Goal: Information Seeking & Learning: Learn about a topic

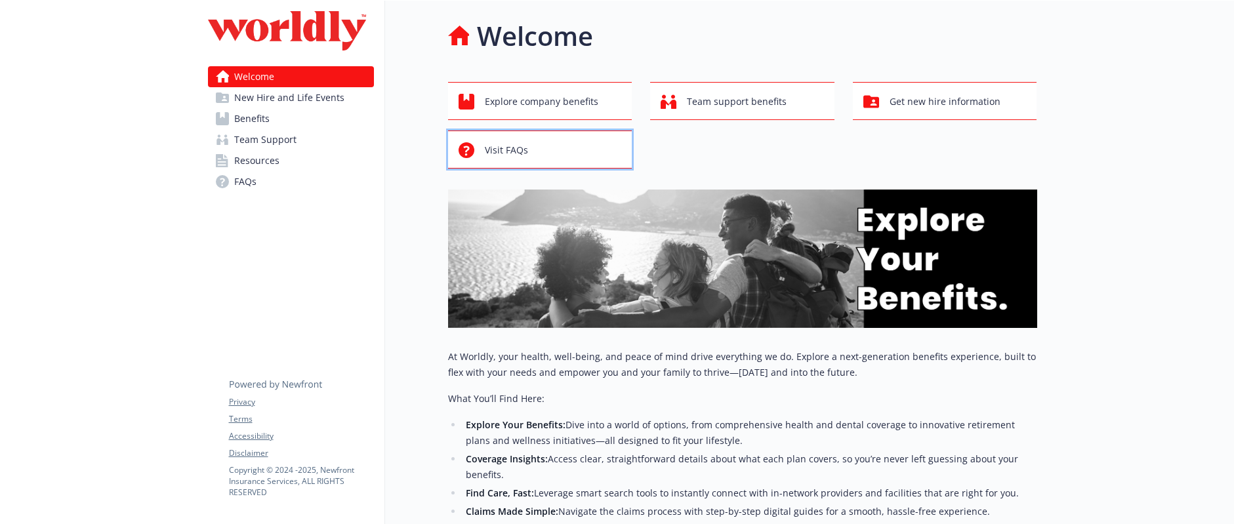
click at [560, 140] on div "Visit FAQs" at bounding box center [542, 150] width 167 height 25
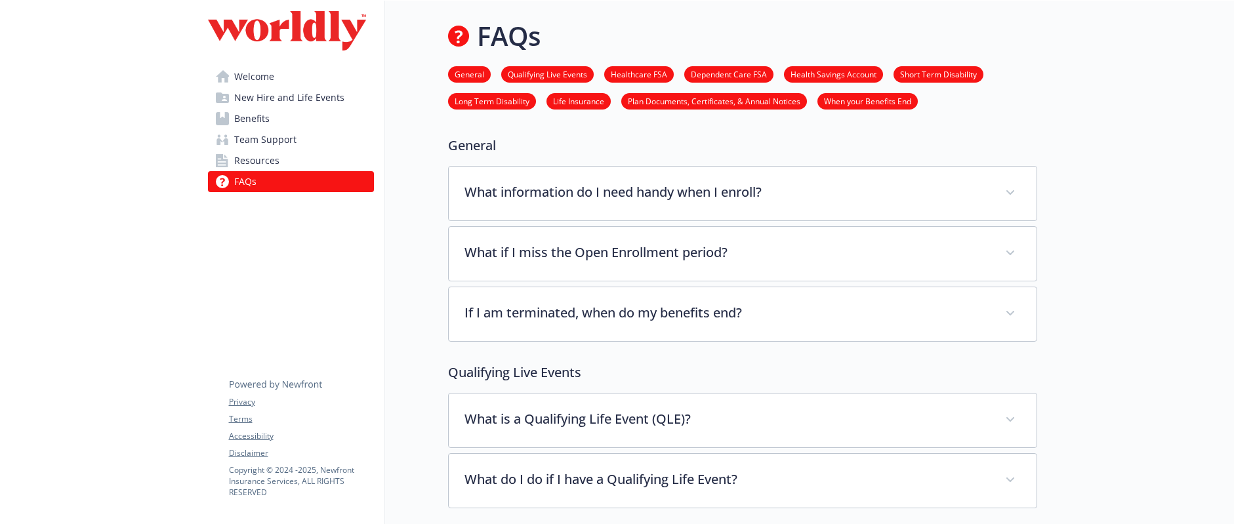
click at [274, 154] on span "Resources" at bounding box center [256, 160] width 45 height 21
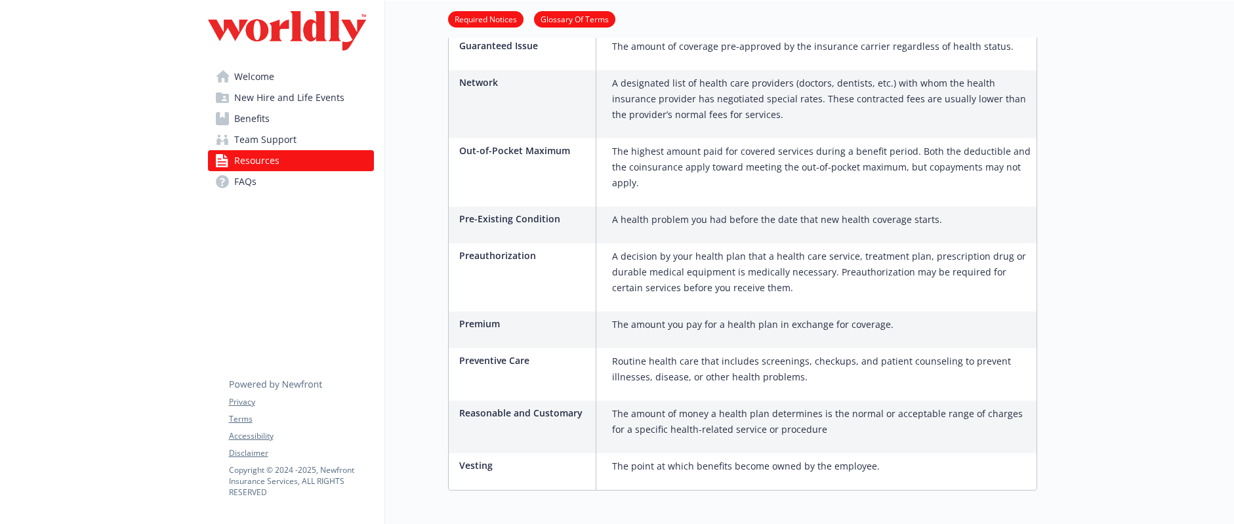
scroll to position [1075, 0]
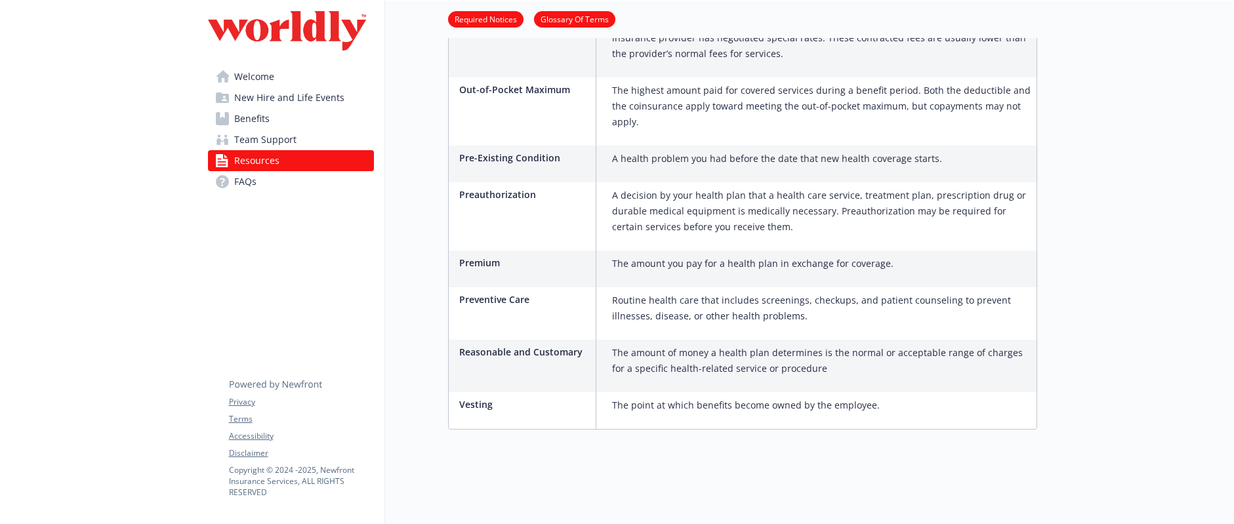
click at [281, 131] on span "Team Support" at bounding box center [265, 139] width 62 height 21
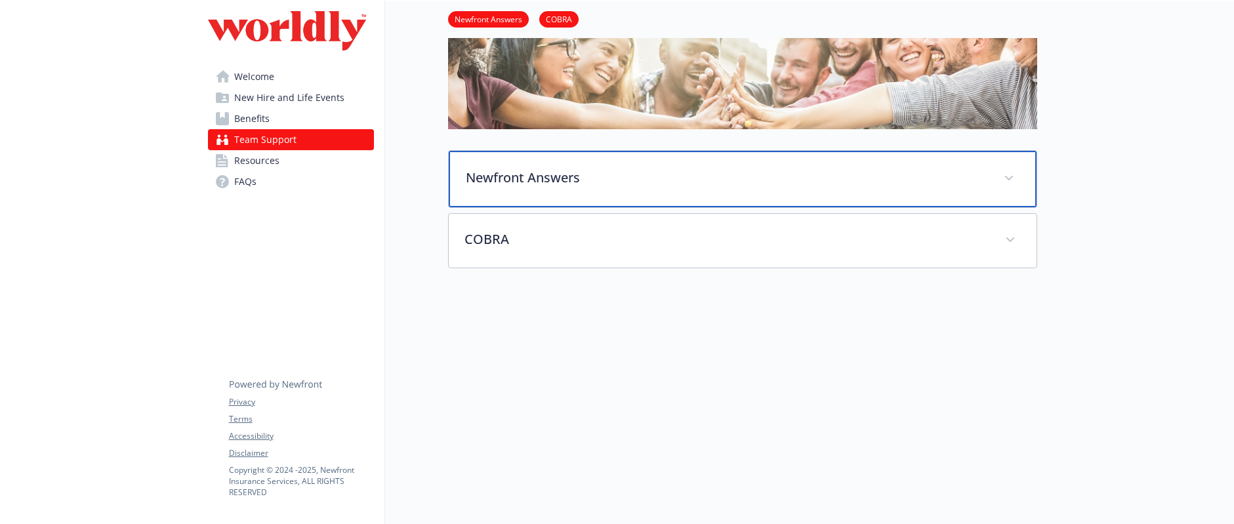
click at [591, 194] on div "Newfront Answers" at bounding box center [743, 179] width 588 height 56
